Goal: Task Accomplishment & Management: Use online tool/utility

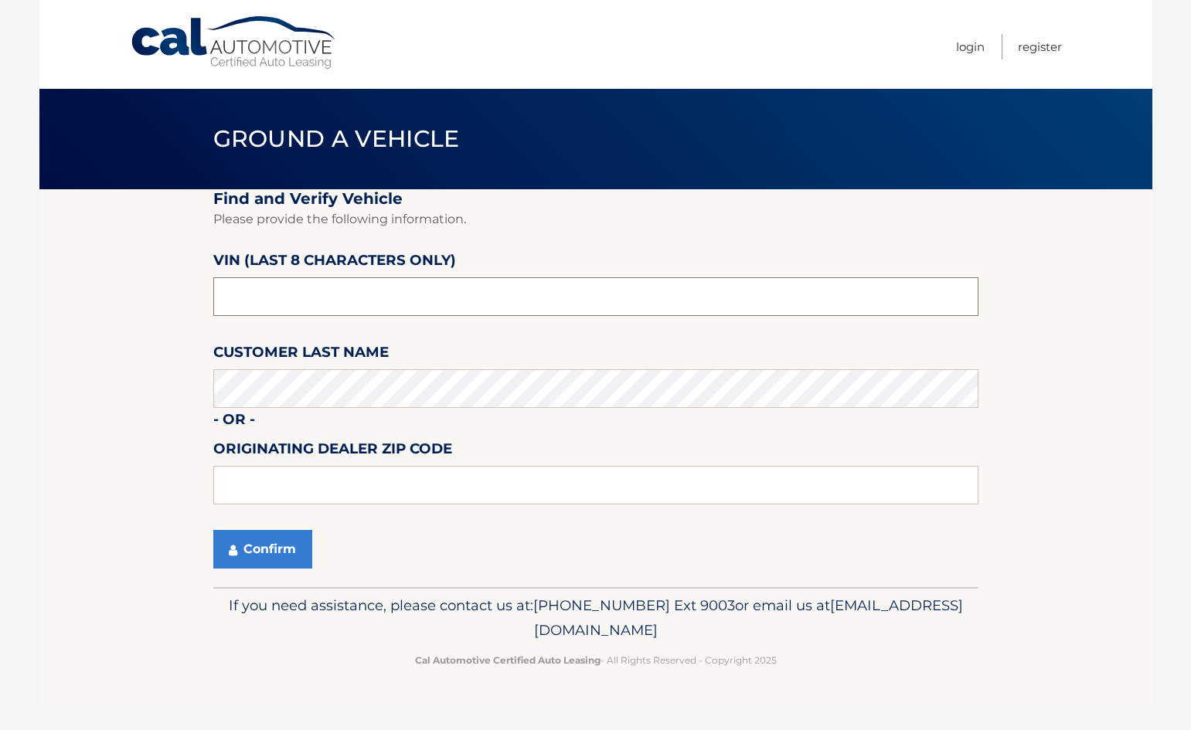
click at [365, 310] on input "text" at bounding box center [595, 296] width 765 height 39
type input "PA266469"
click at [301, 541] on button "Confirm" at bounding box center [262, 549] width 99 height 39
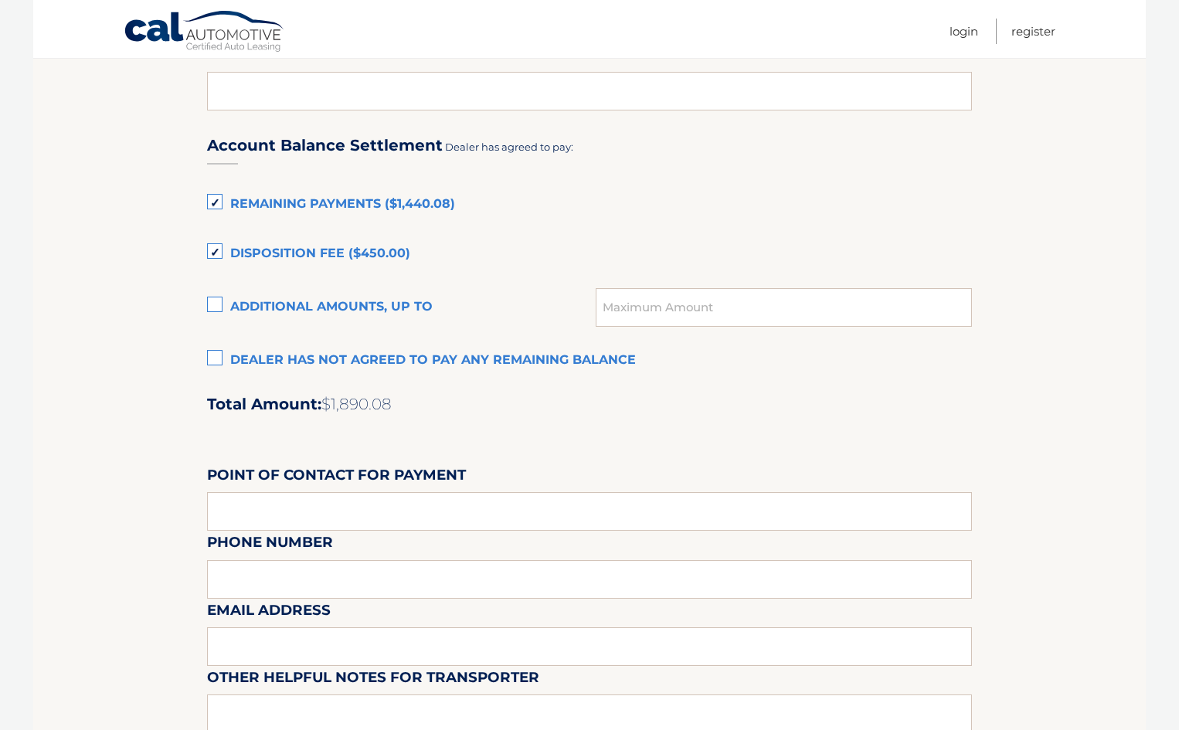
scroll to position [927, 0]
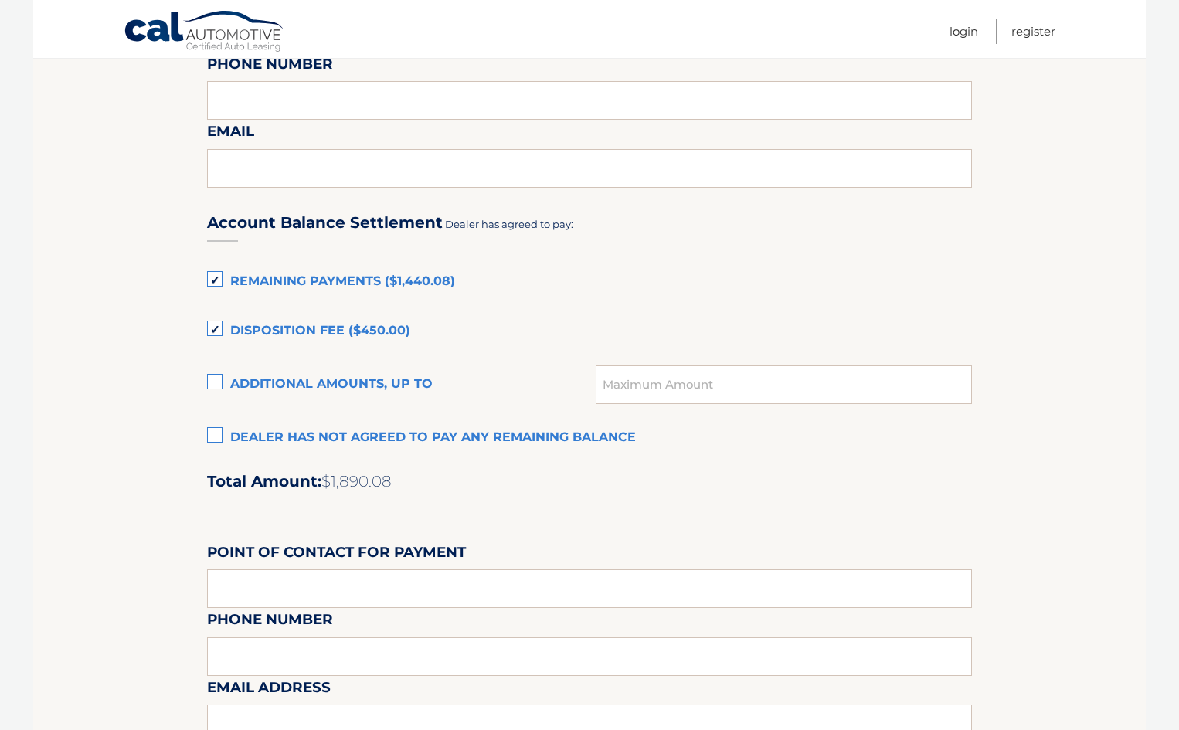
click at [209, 324] on label "Disposition Fee ($450.00)" at bounding box center [589, 331] width 765 height 31
click at [0, 0] on input "Disposition Fee ($450.00)" at bounding box center [0, 0] width 0 height 0
